Goal: Task Accomplishment & Management: Use online tool/utility

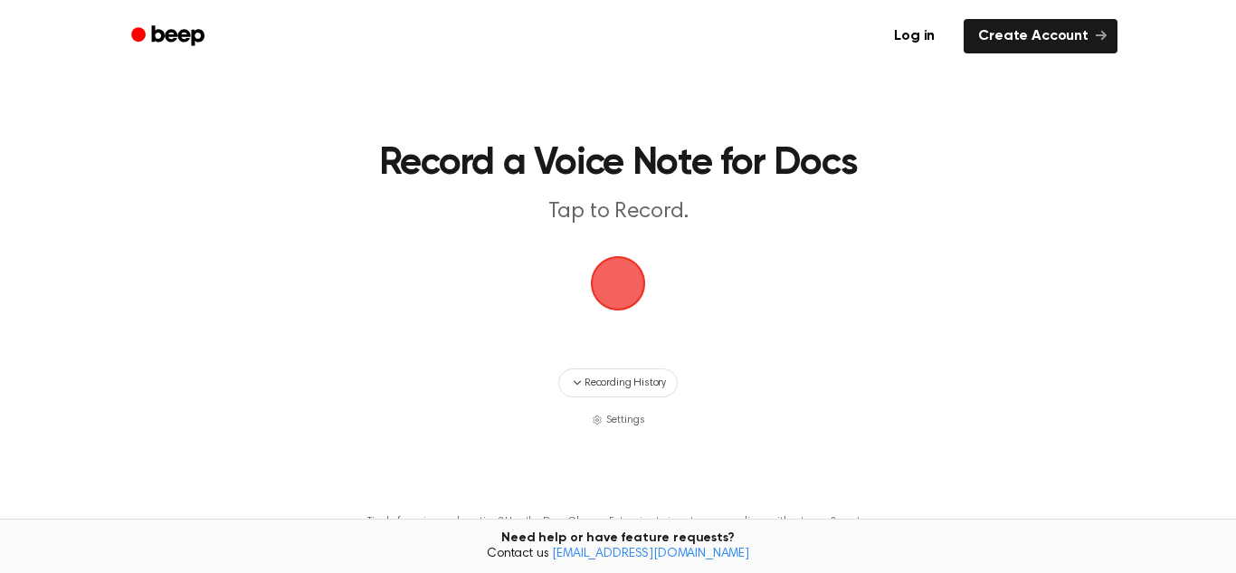
click at [637, 294] on span "button" at bounding box center [618, 283] width 51 height 51
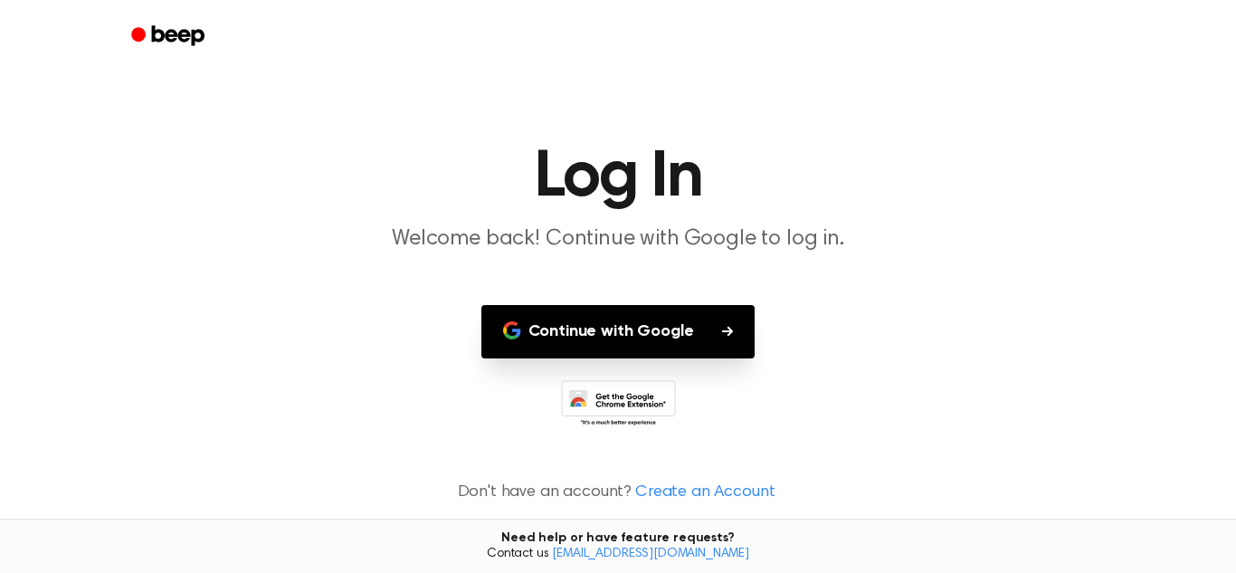
click at [661, 320] on button "Continue with Google" at bounding box center [618, 331] width 274 height 53
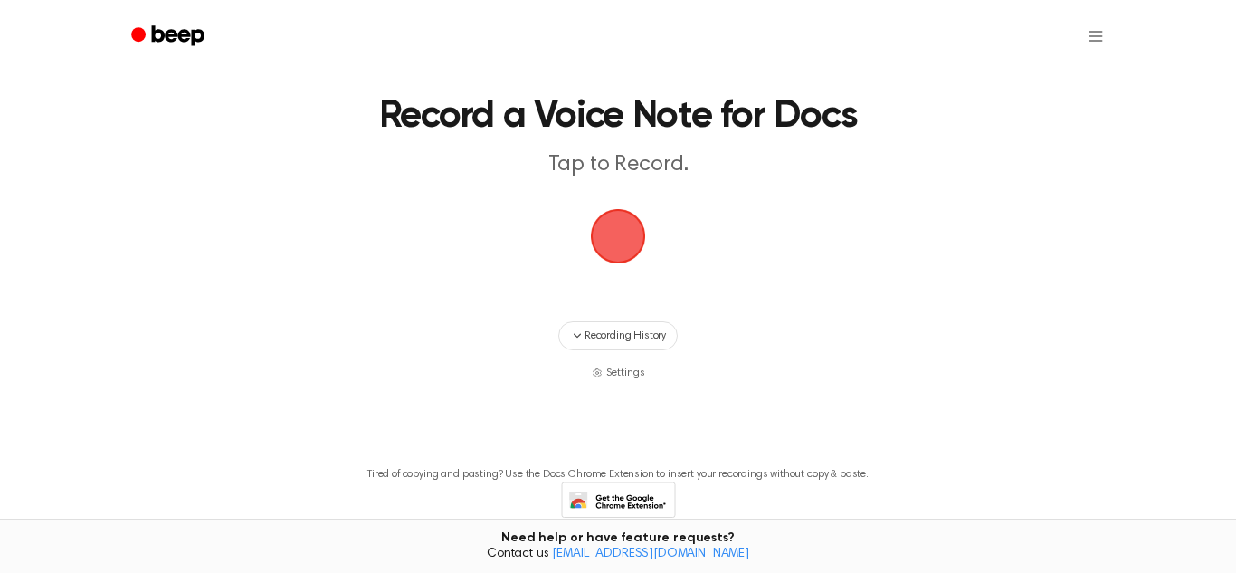
scroll to position [43, 0]
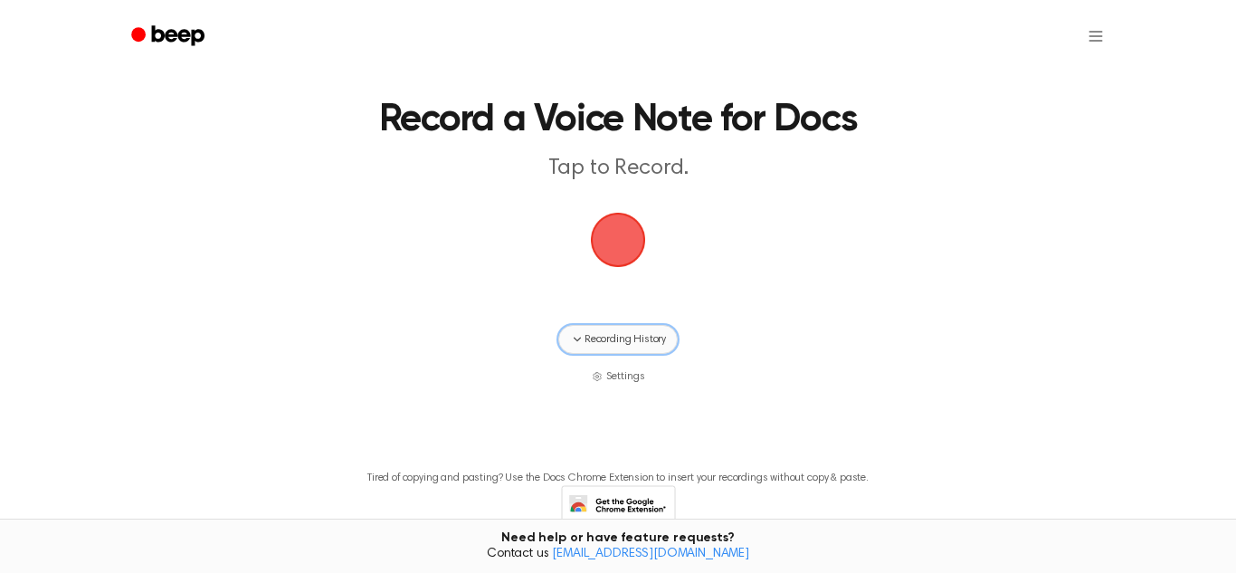
click at [622, 335] on span "Recording History" at bounding box center [625, 339] width 81 height 16
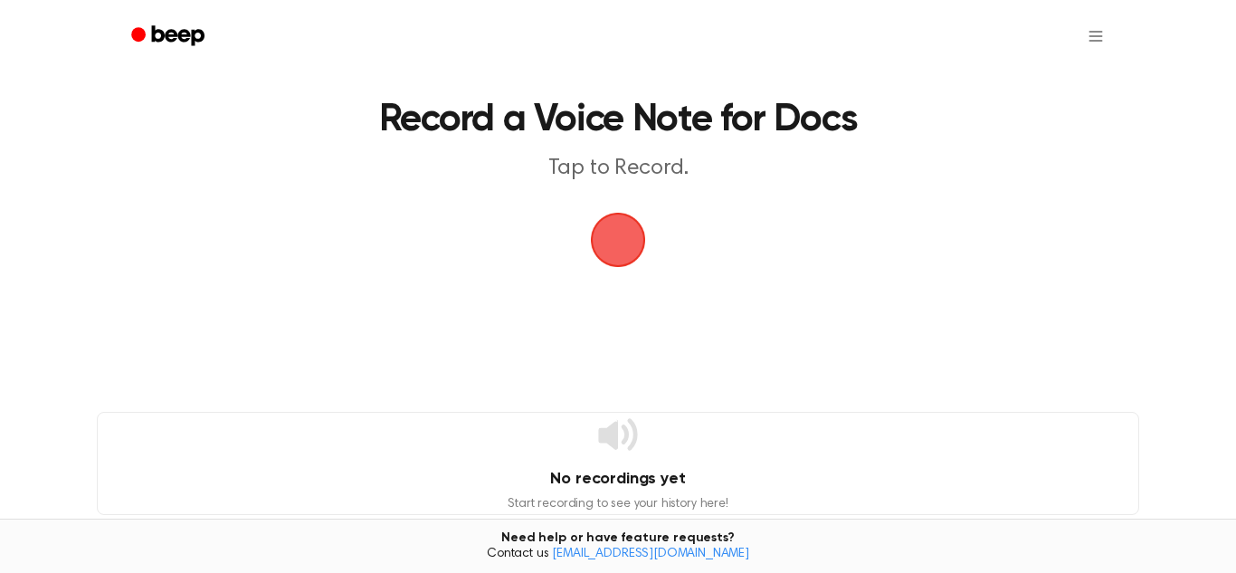
click at [613, 251] on span "button" at bounding box center [618, 240] width 59 height 59
click at [613, 252] on span "button" at bounding box center [618, 240] width 59 height 59
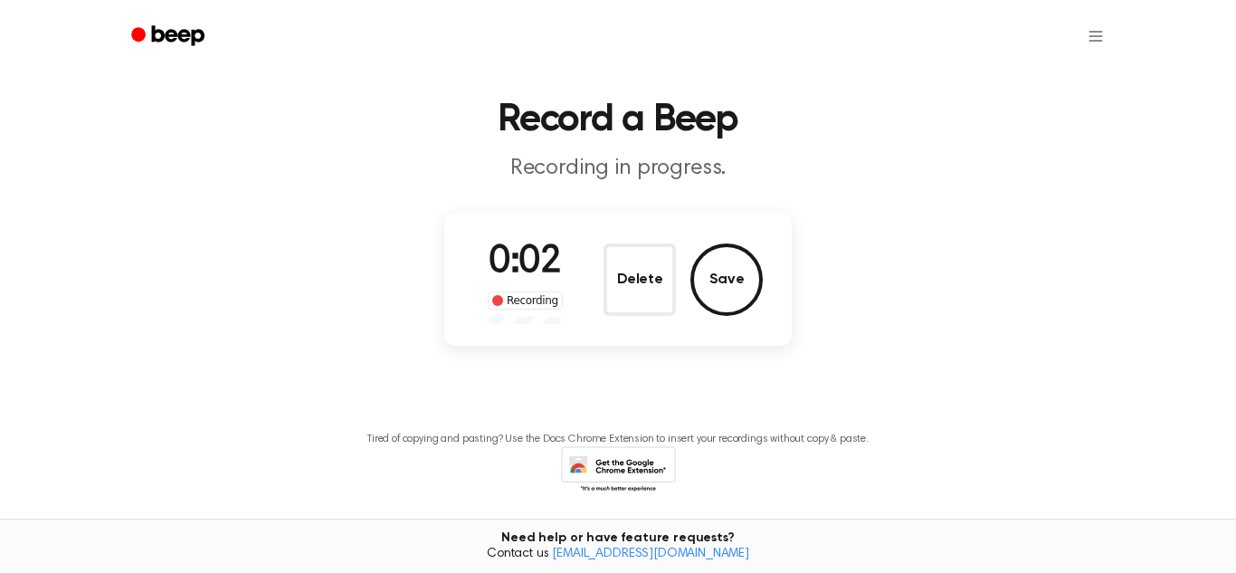
click at [587, 258] on div "0:02 Recording Delete Save" at bounding box center [618, 279] width 290 height 90
click at [661, 261] on button "Delete" at bounding box center [640, 279] width 72 height 72
